Goal: Transaction & Acquisition: Subscribe to service/newsletter

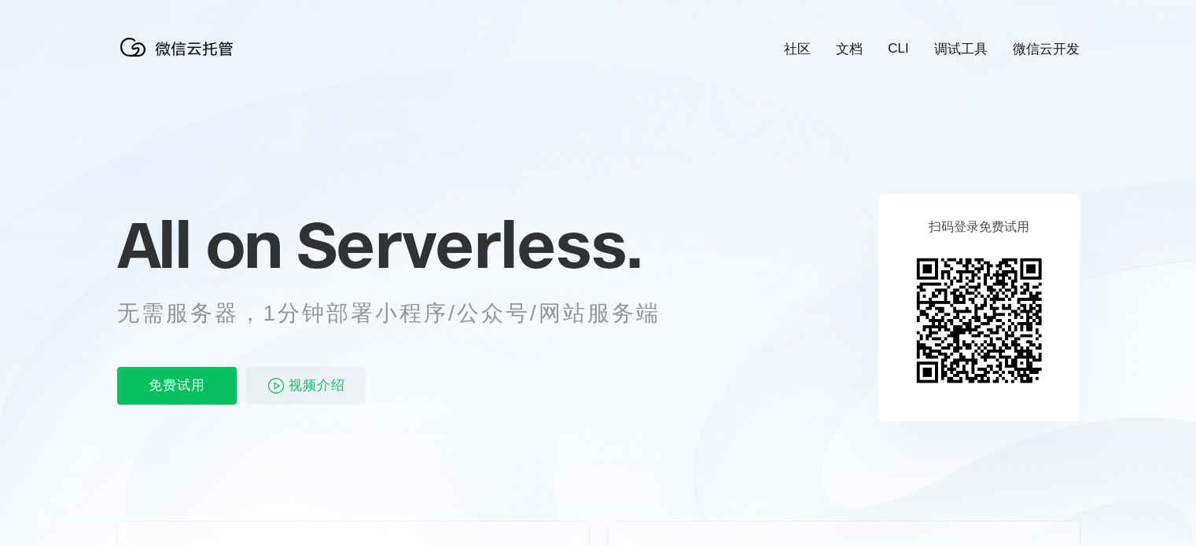
scroll to position [0, 2796]
click at [988, 299] on img at bounding box center [978, 320] width 143 height 143
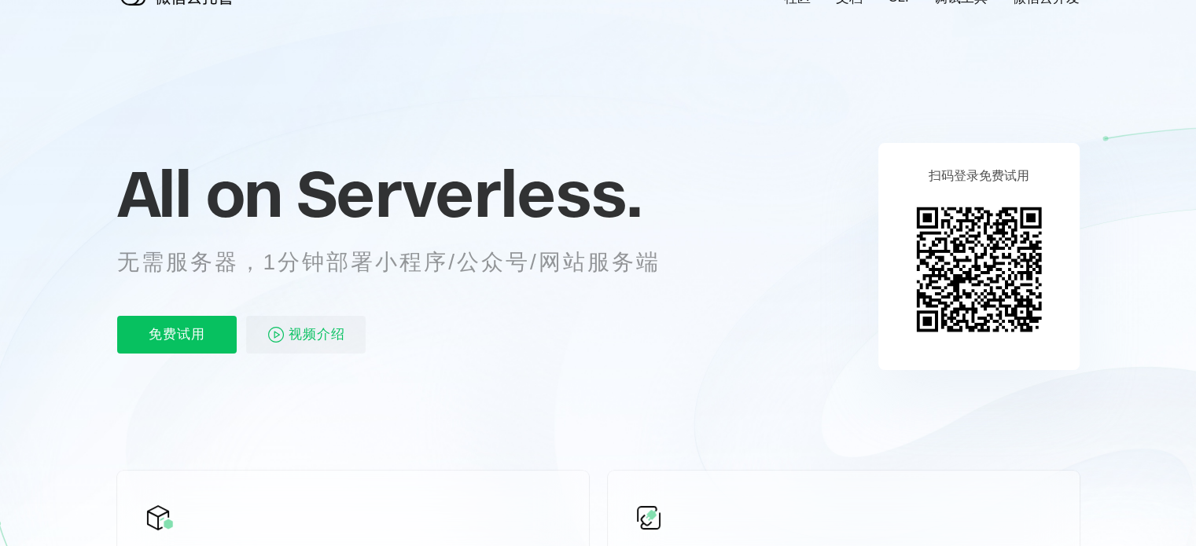
scroll to position [79, 0]
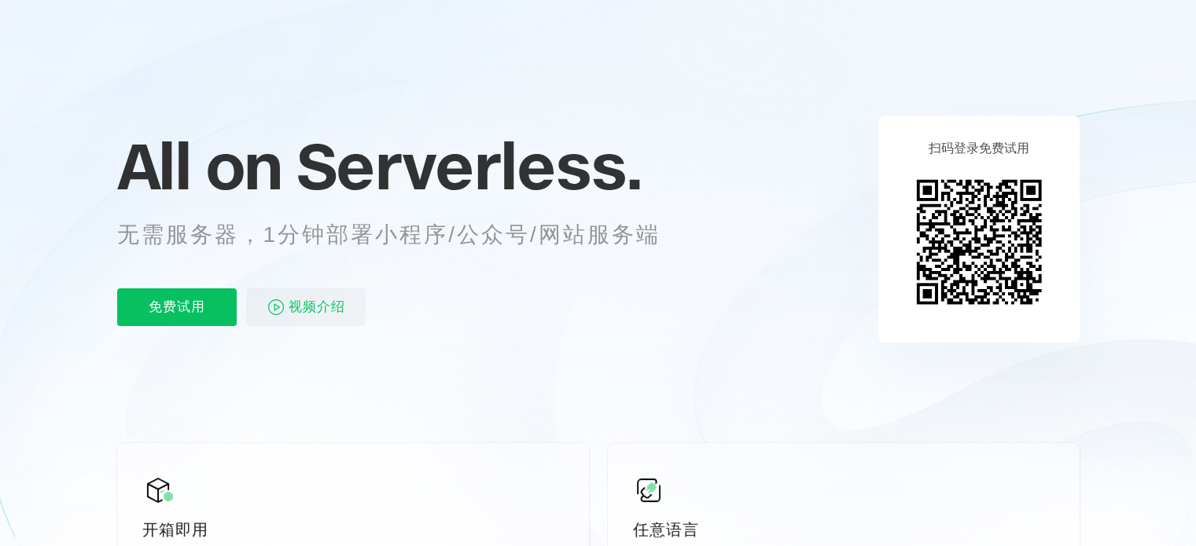
click at [584, 287] on div "All on Serverless. 无需服务器，1分钟部署小程序/公众号/网站服务端 免费试用 视频介绍" at bounding box center [408, 229] width 582 height 228
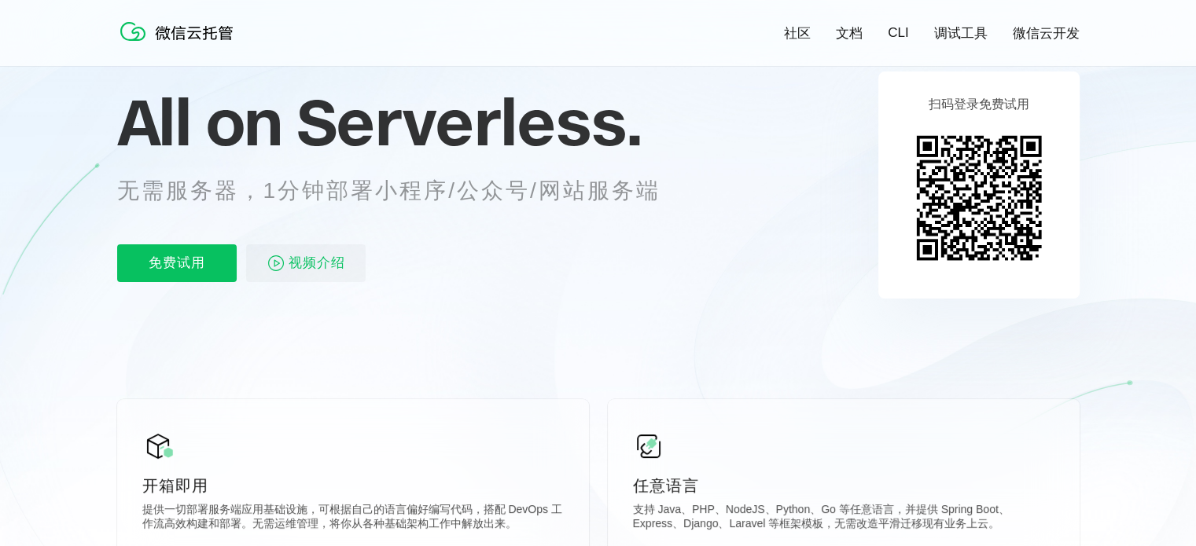
scroll to position [0, 0]
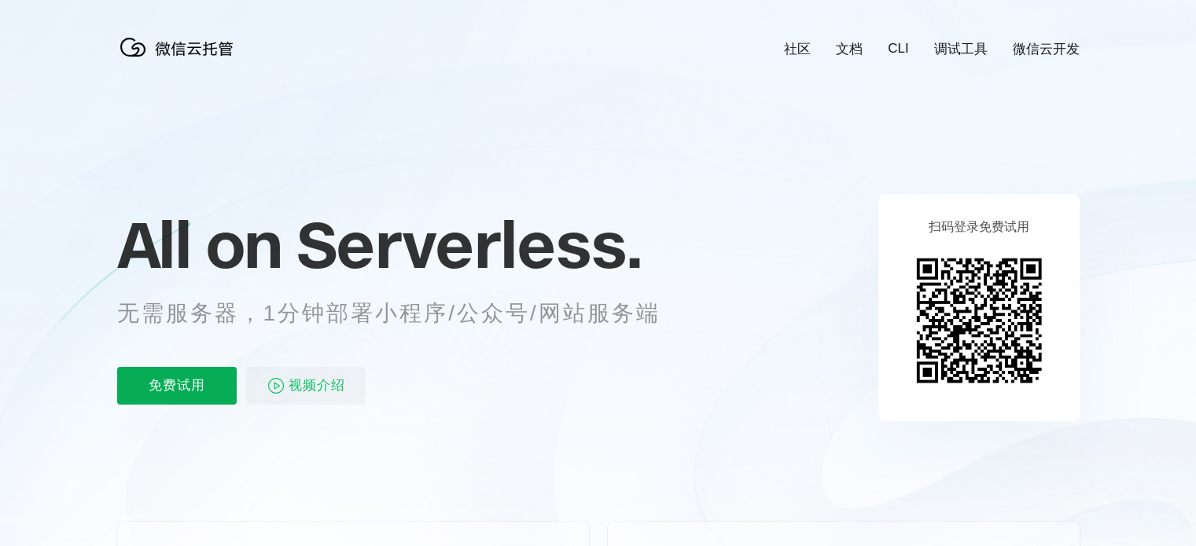
click at [208, 385] on p "免费试用" at bounding box center [176, 386] width 119 height 38
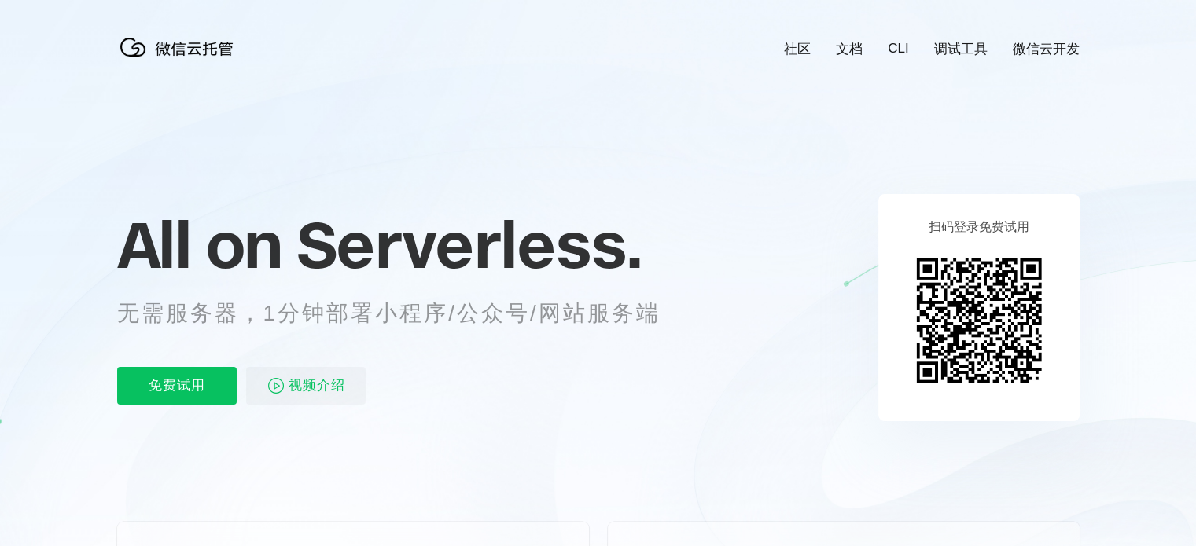
click at [947, 278] on img at bounding box center [978, 320] width 143 height 143
click at [1042, 50] on link "微信云开发" at bounding box center [1046, 49] width 67 height 18
click at [969, 285] on img at bounding box center [978, 320] width 143 height 143
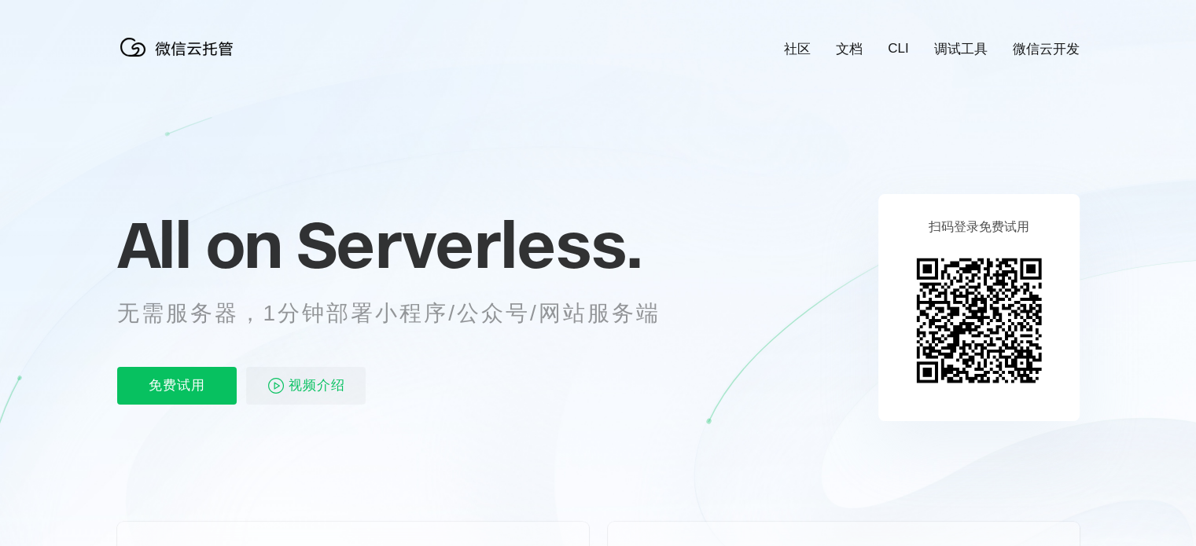
click at [968, 282] on img at bounding box center [978, 320] width 143 height 143
